Goal: Task Accomplishment & Management: Use online tool/utility

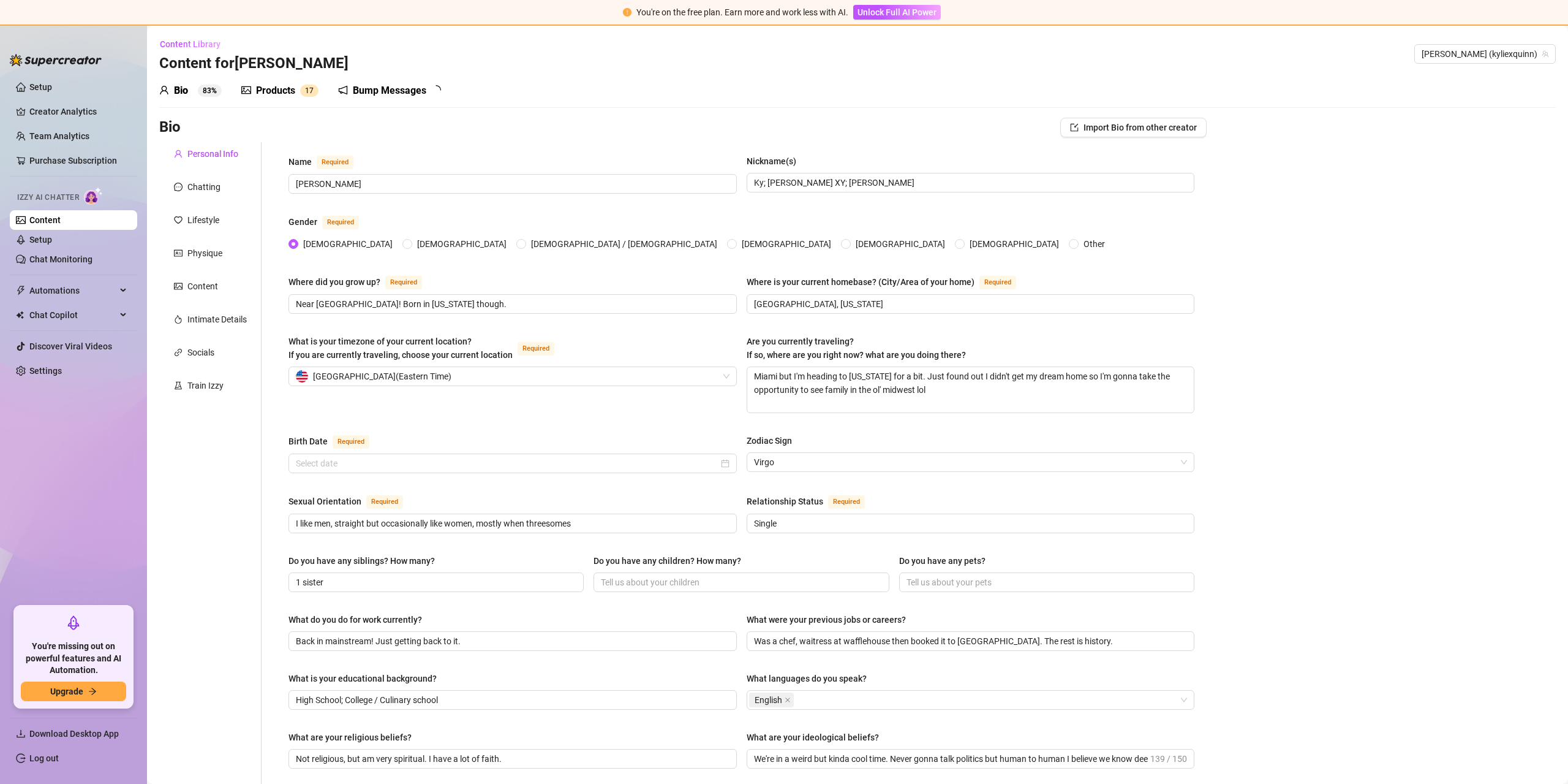
type input "[DATE]"
radio input "true"
type input "[DATE]"
